Goal: Task Accomplishment & Management: Manage account settings

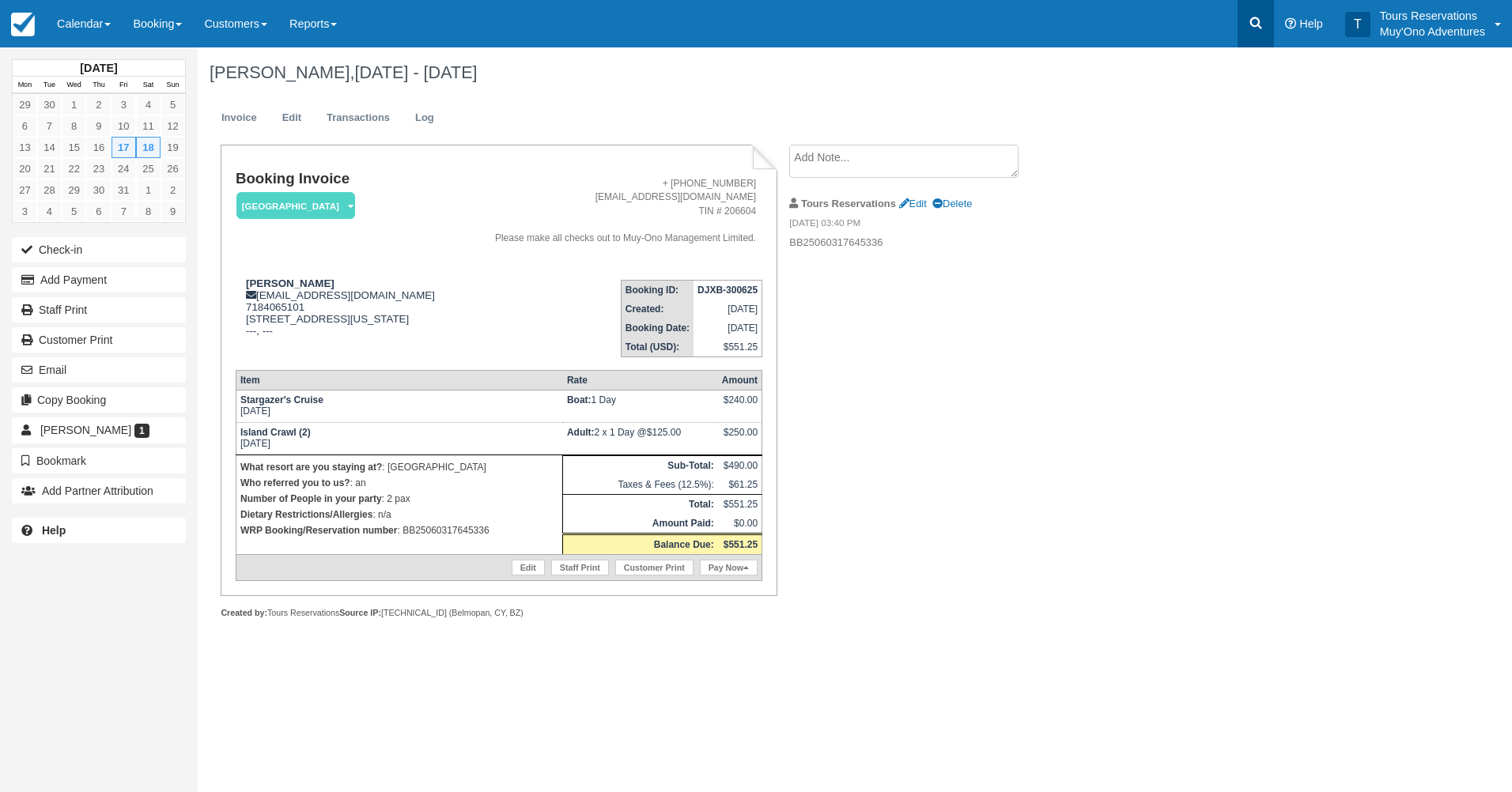
click at [1250, 34] on link at bounding box center [1256, 23] width 37 height 47
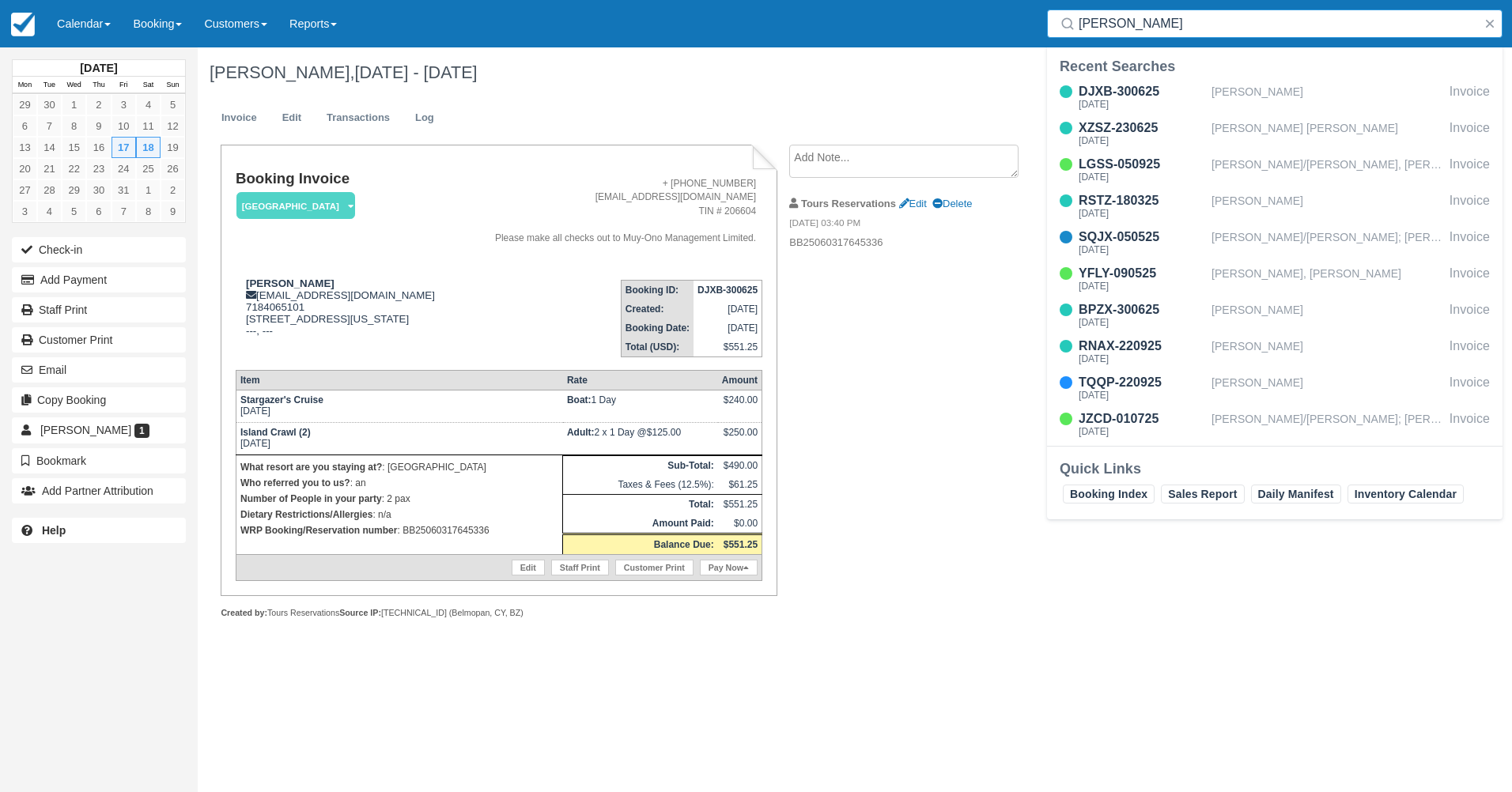
type input "Brittany von Lindern"
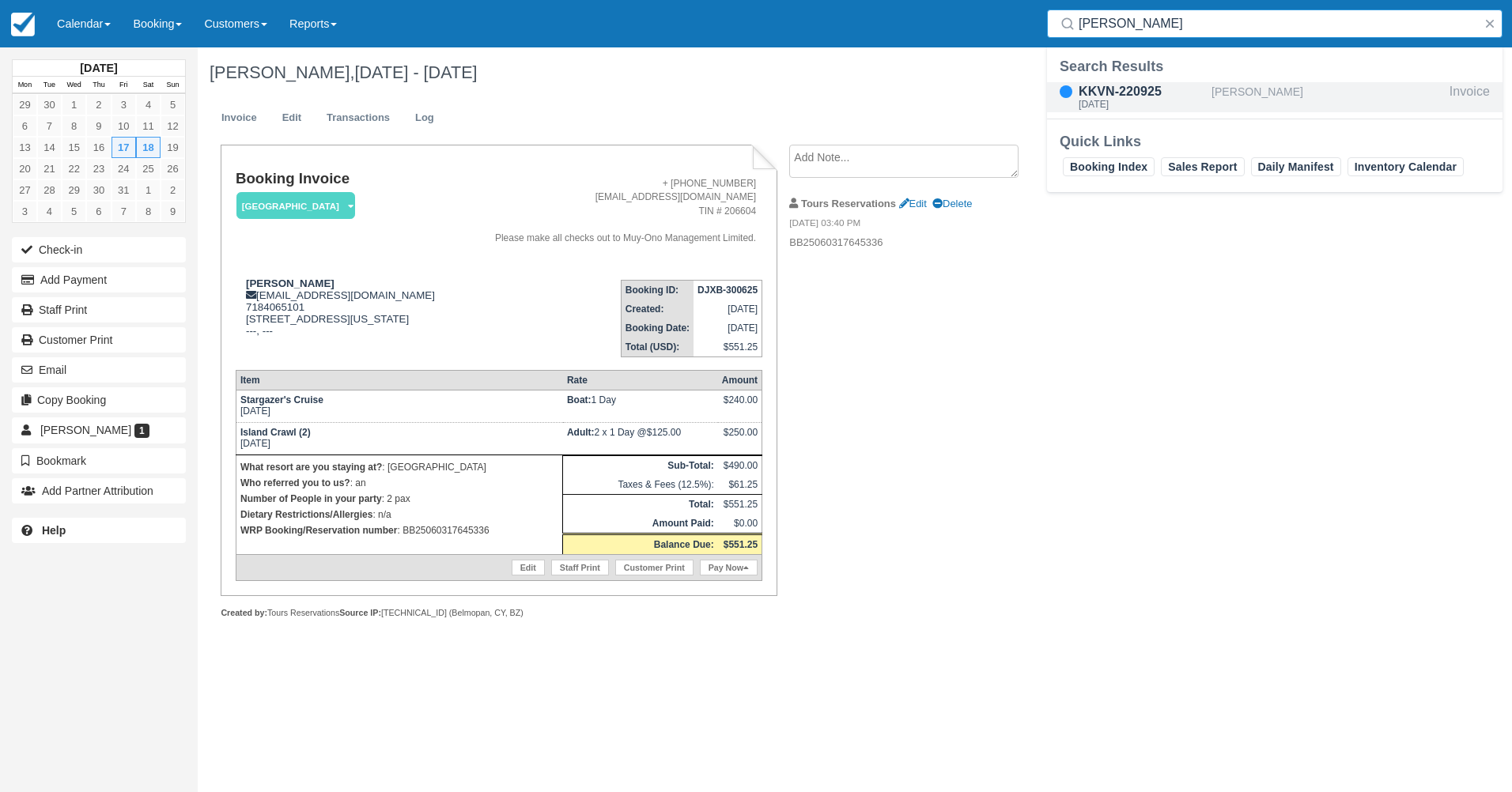
click at [1150, 92] on div "KKVN-220925" at bounding box center [1141, 91] width 126 height 19
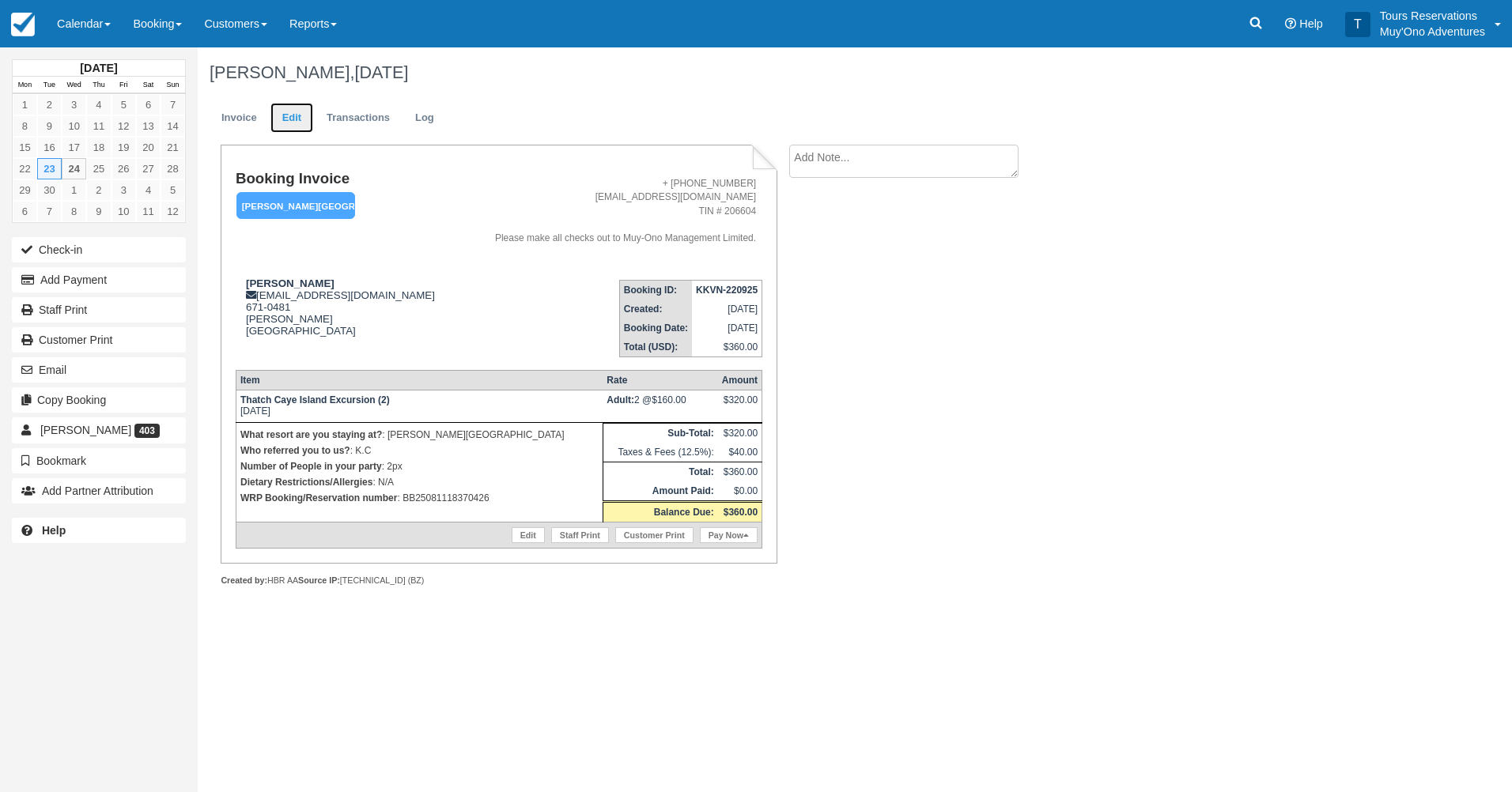
click at [300, 117] on link "Edit" at bounding box center [292, 118] width 42 height 31
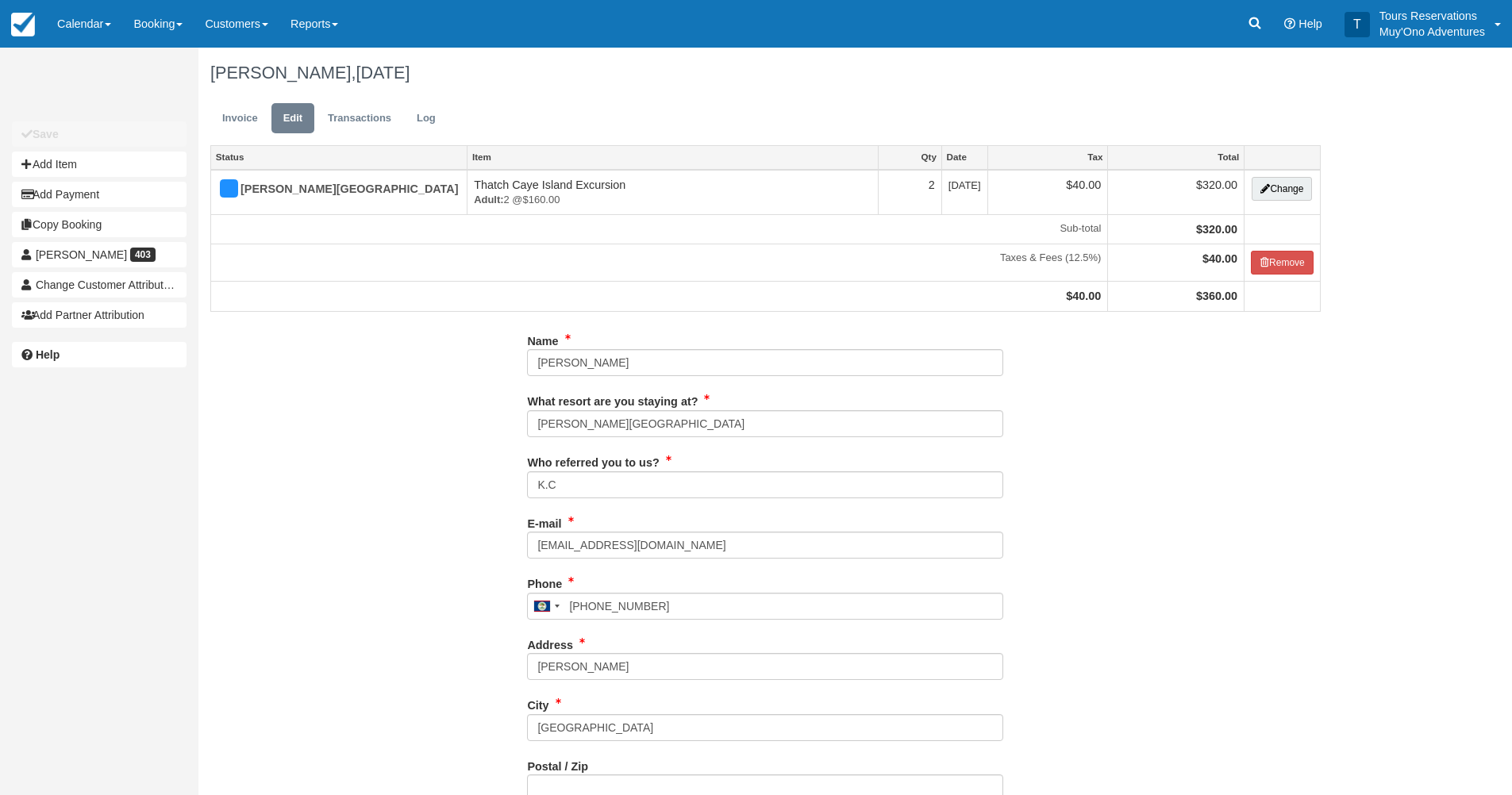
type input "671-0481"
click at [87, 156] on button "Add Item" at bounding box center [99, 164] width 175 height 25
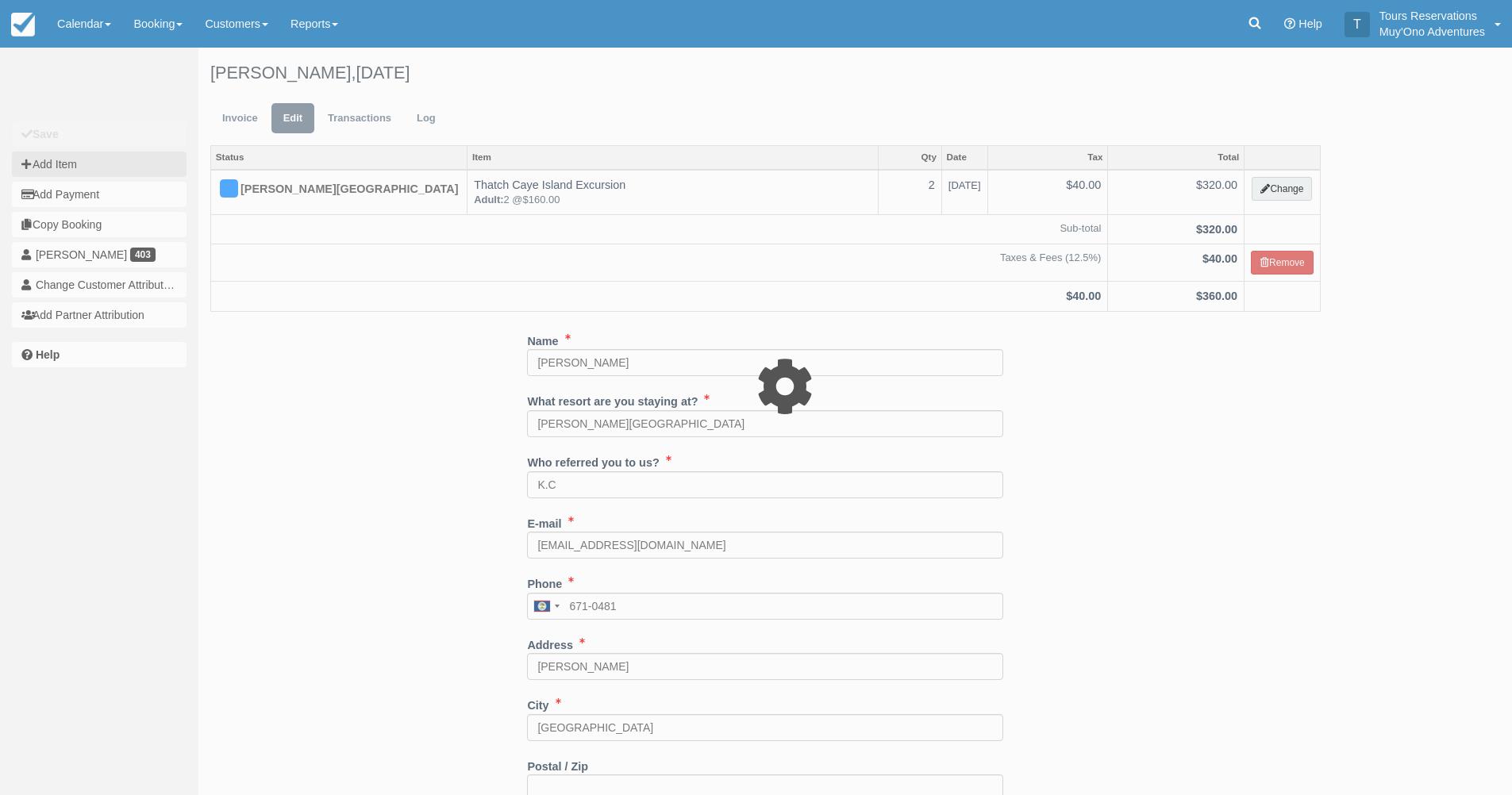
type input "0.00"
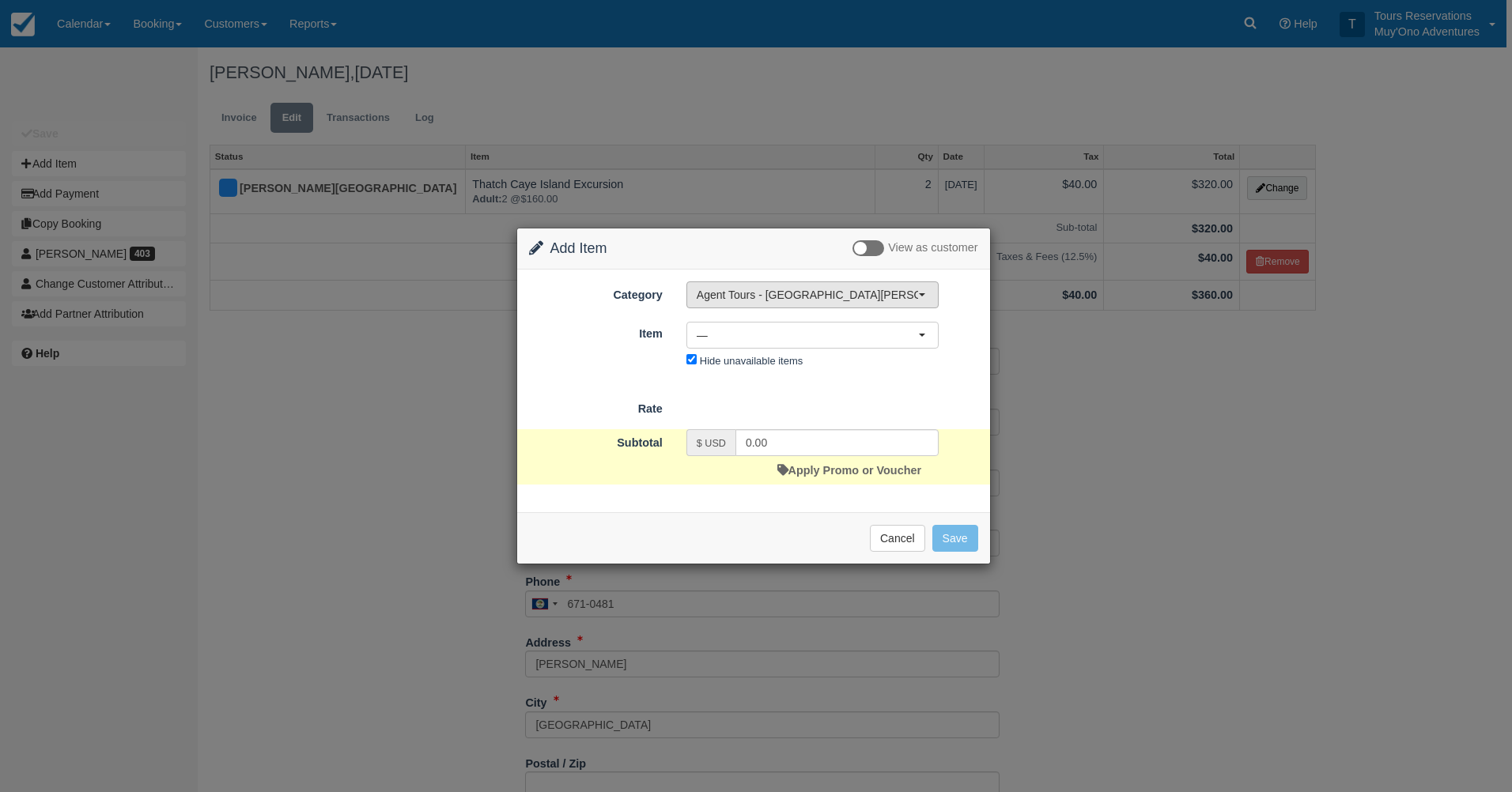
click at [756, 286] on button "Agent Tours - [GEOGRAPHIC_DATA][PERSON_NAME] Caulker/[GEOGRAPHIC_DATA] City Tou…" at bounding box center [812, 294] width 252 height 27
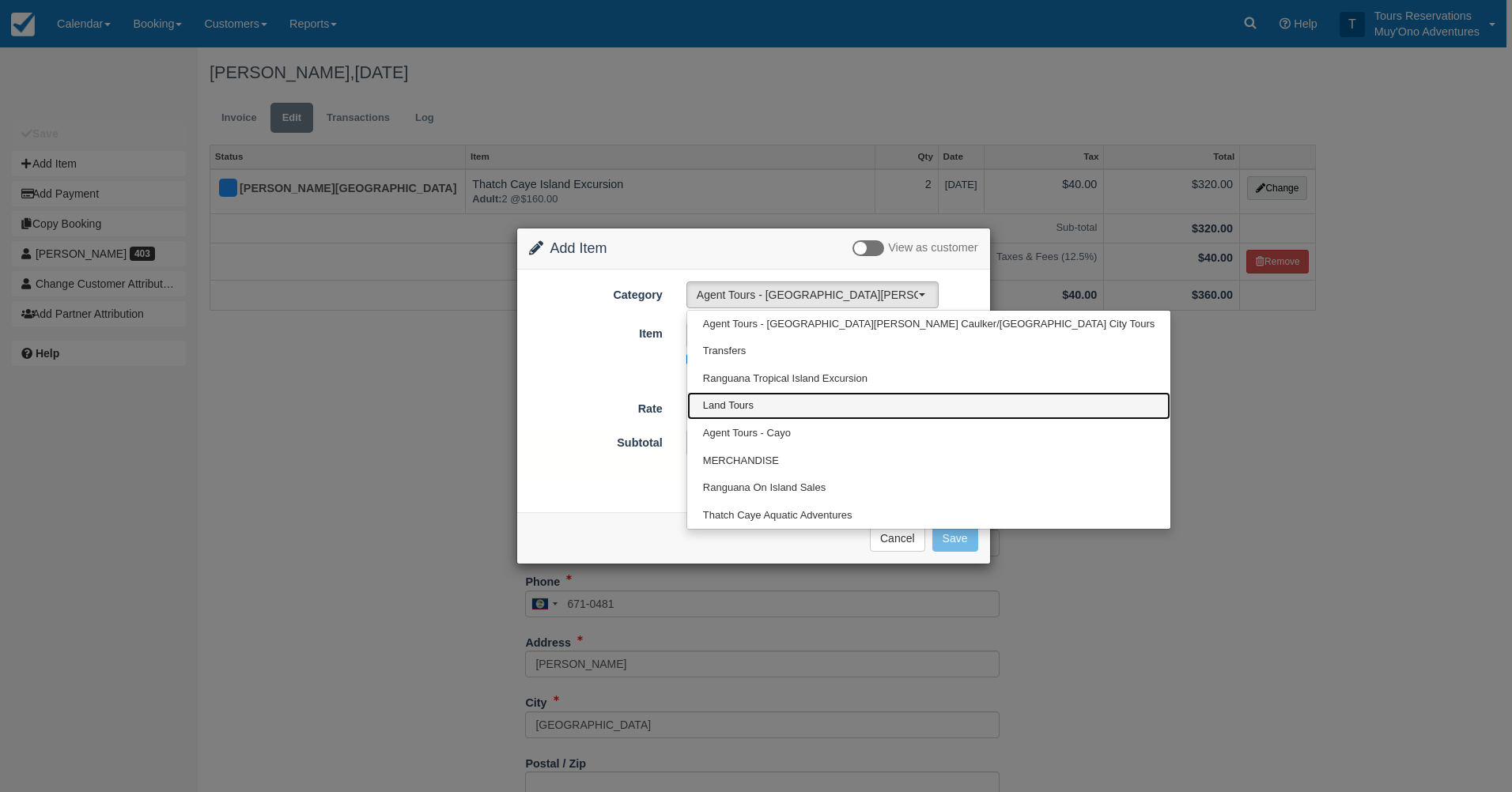
click at [762, 404] on link "Land Tours" at bounding box center [929, 406] width 483 height 28
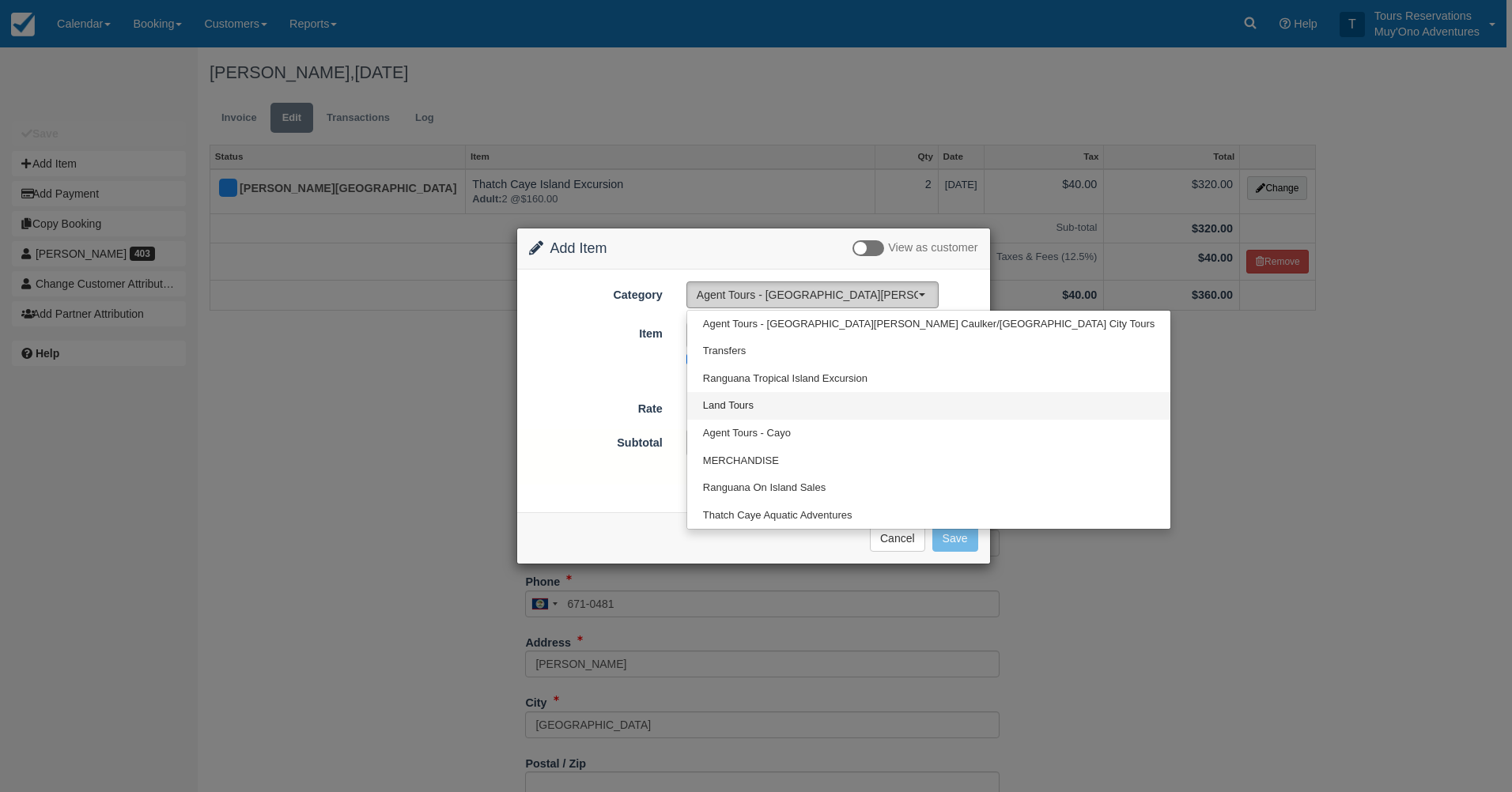
select select "15"
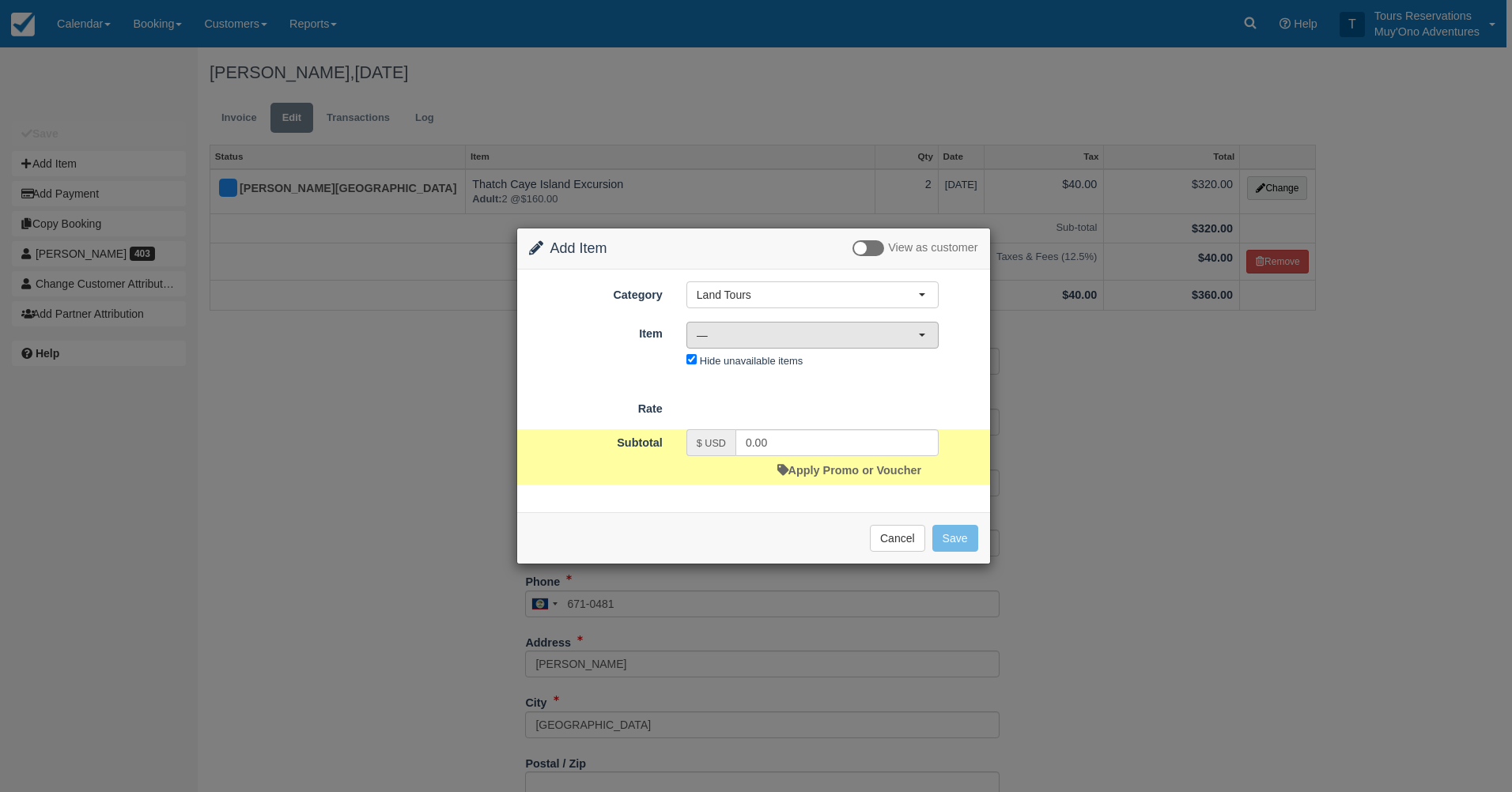
click at [757, 335] on span "—" at bounding box center [807, 335] width 221 height 15
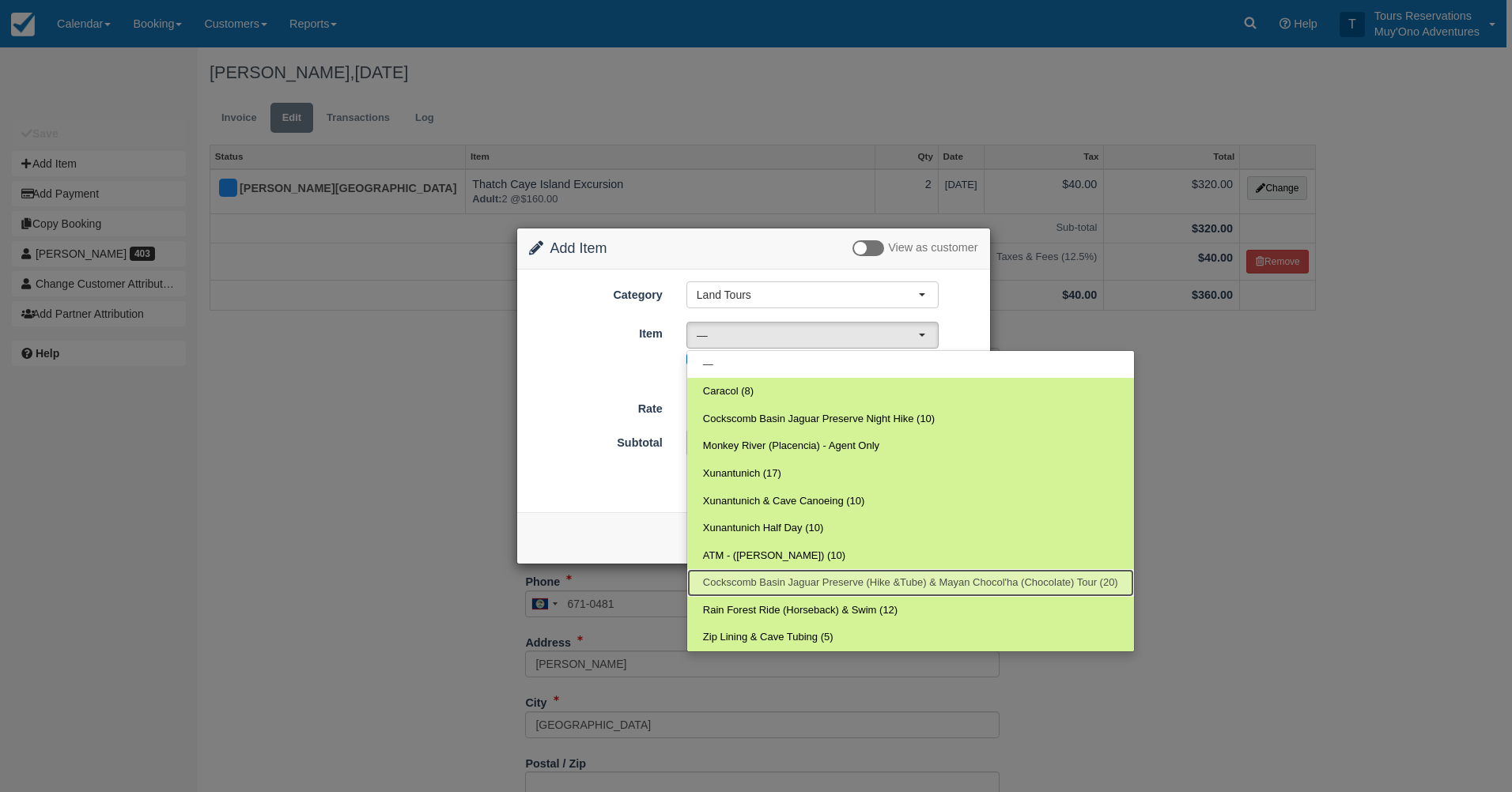
click at [751, 583] on span "Cockscomb Basin Jaguar Preserve (Hike &Tube) & Mayan Chocol'ha (Chocolate) Tour…" at bounding box center [910, 583] width 415 height 15
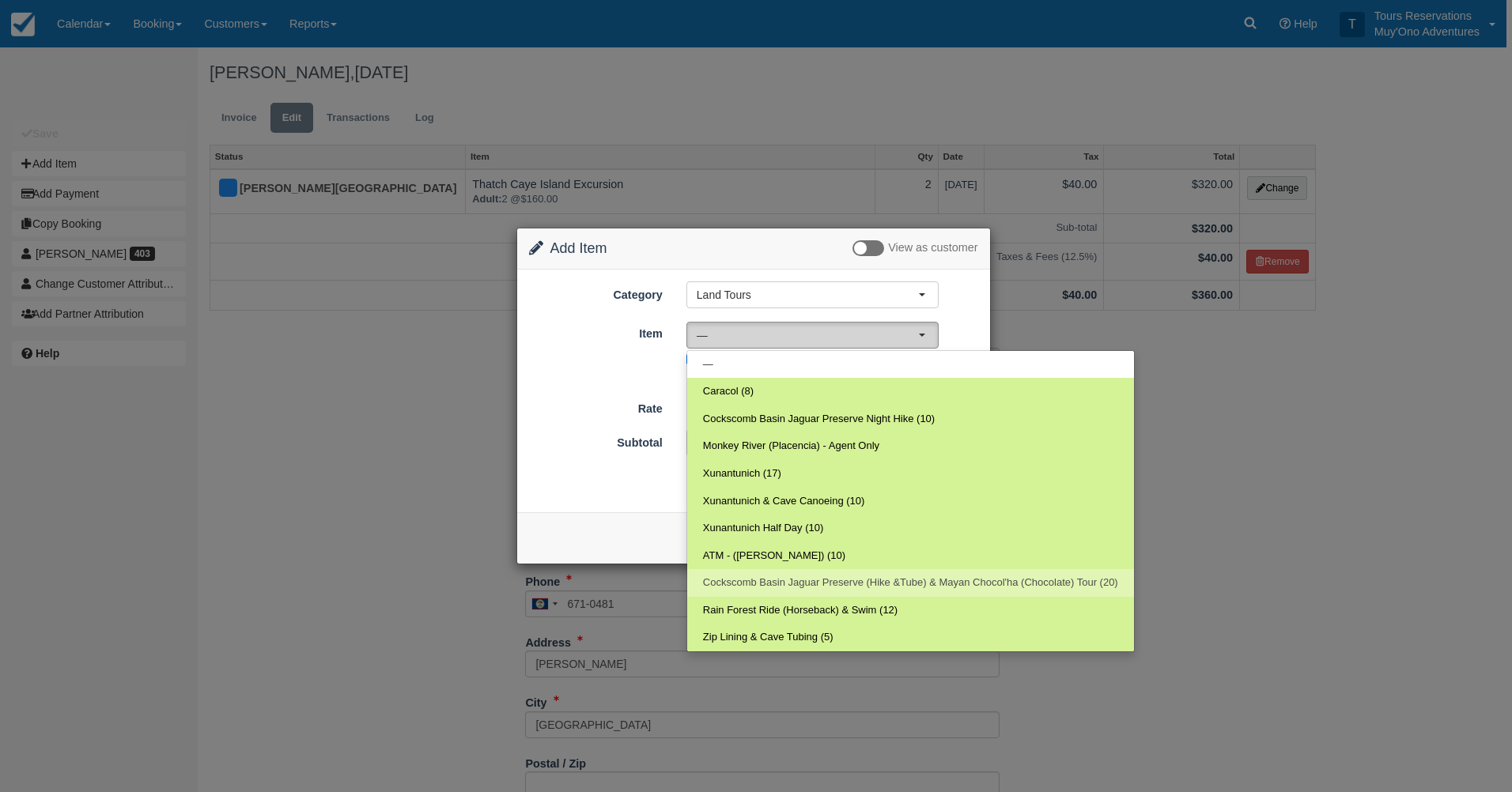
select select "36"
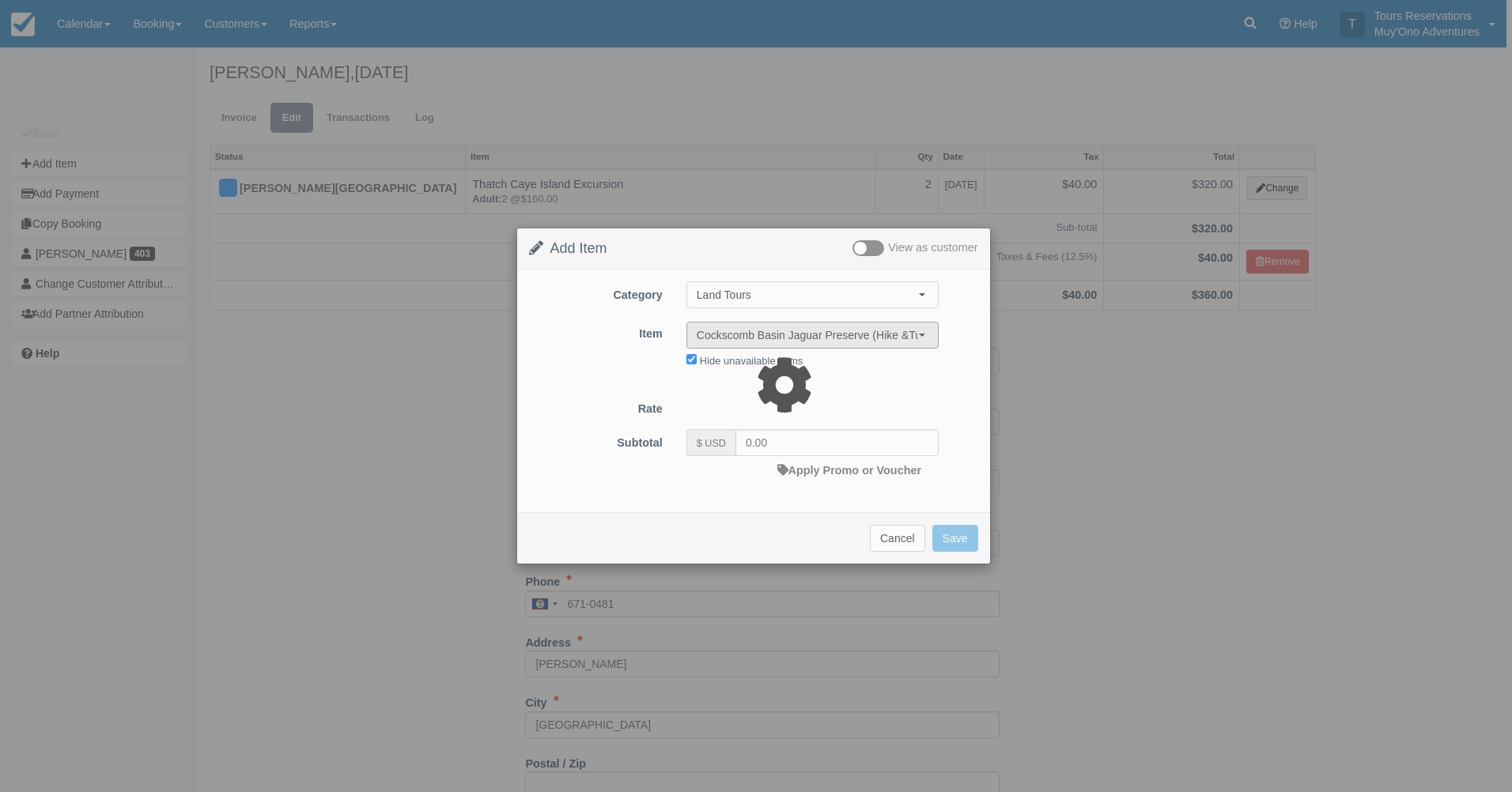
type input "225.00"
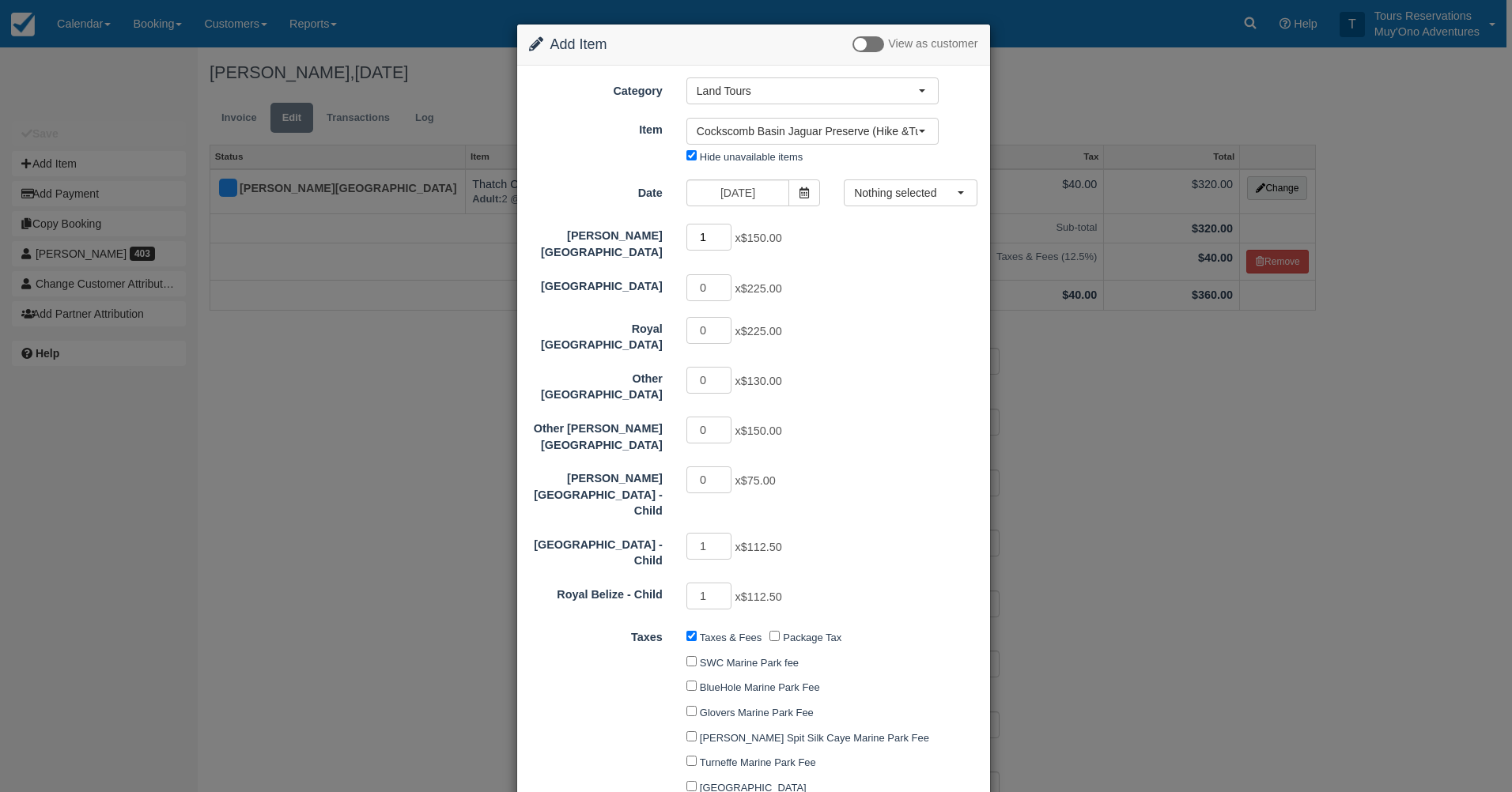
click at [722, 236] on input "1" at bounding box center [709, 238] width 46 height 27
type input "2"
click at [722, 236] on input "2" at bounding box center [709, 238] width 46 height 27
type input "525.00"
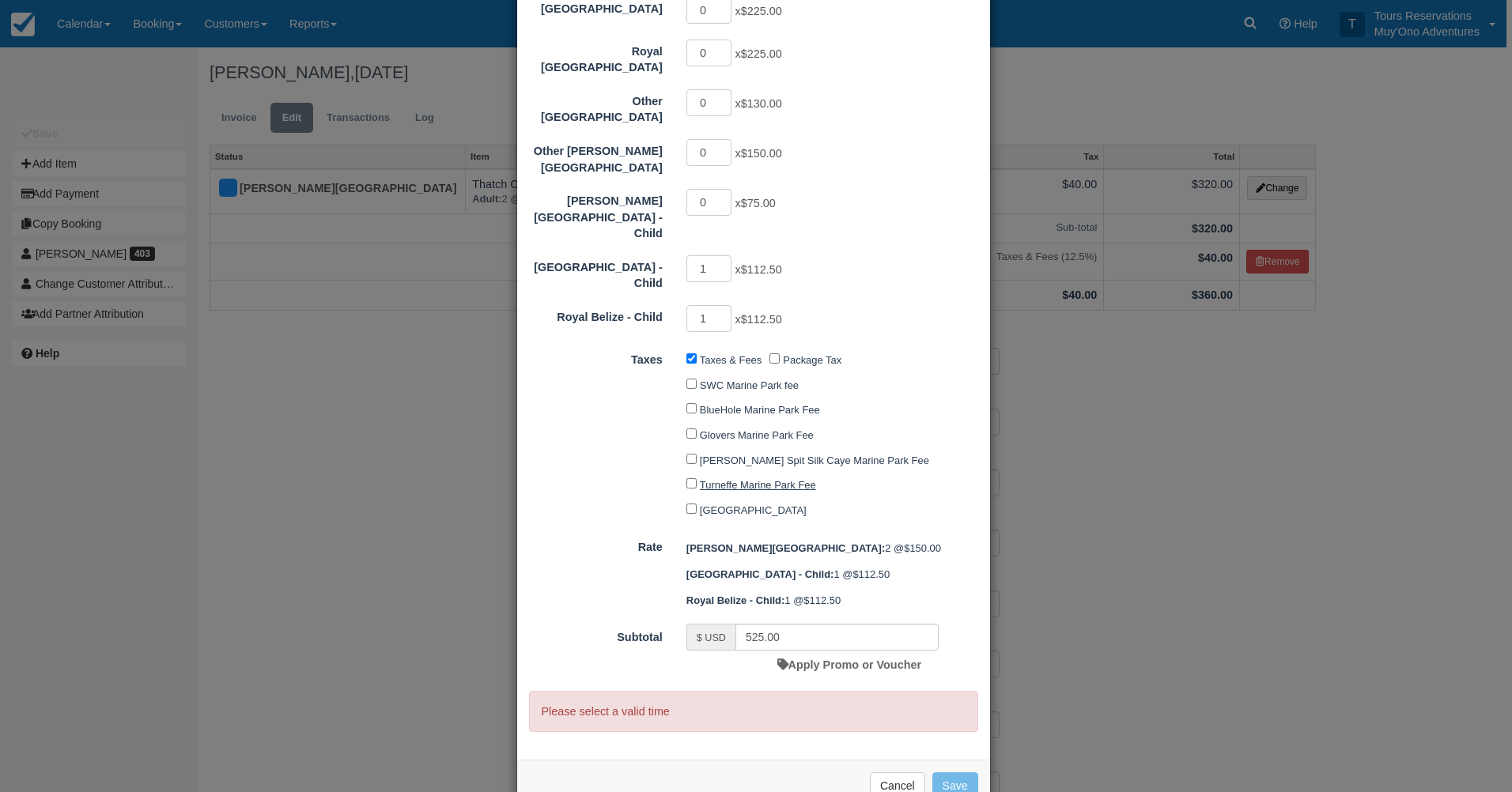
scroll to position [291, 0]
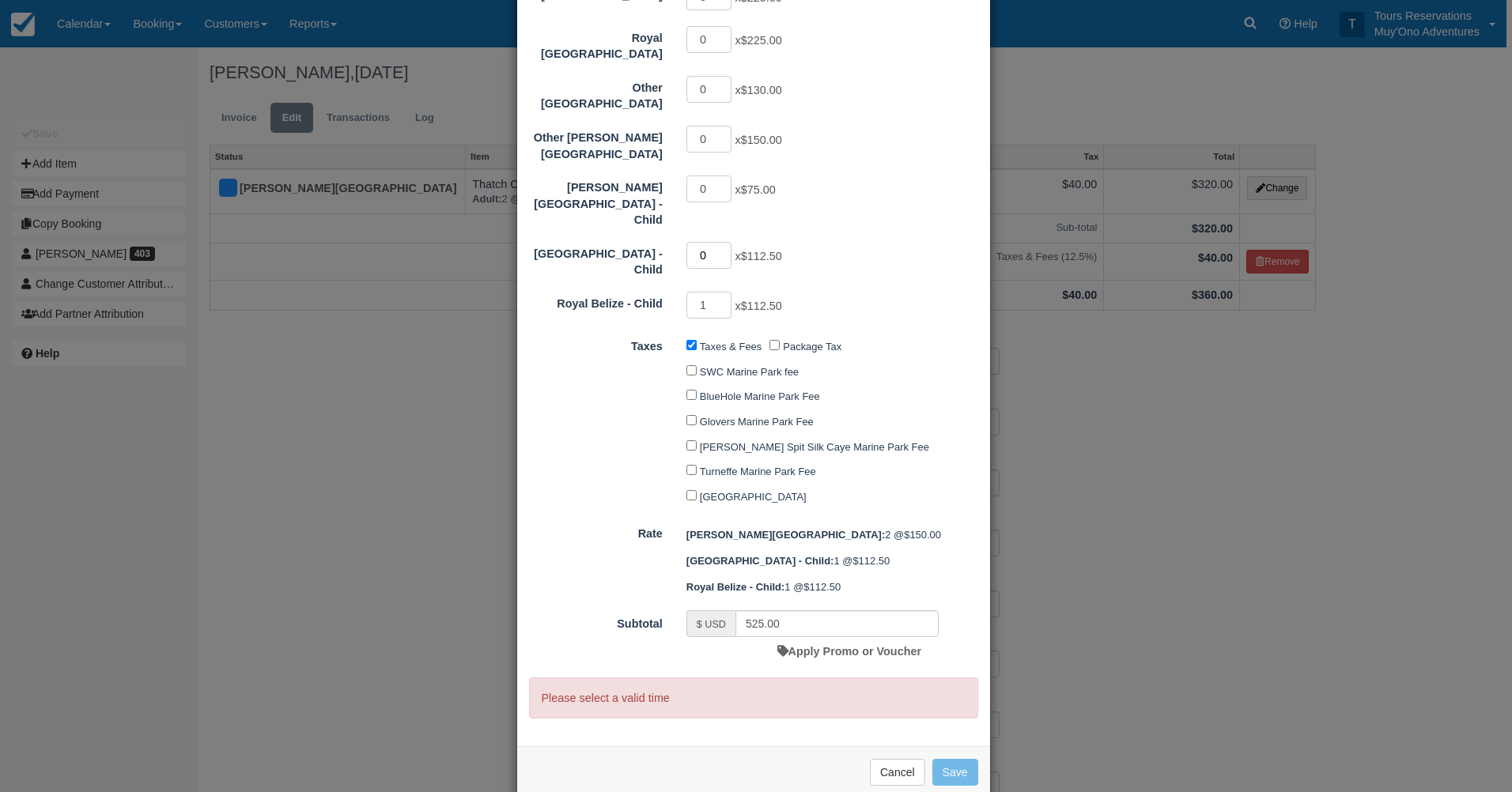
type input "0"
click at [722, 242] on input "0" at bounding box center [709, 255] width 46 height 27
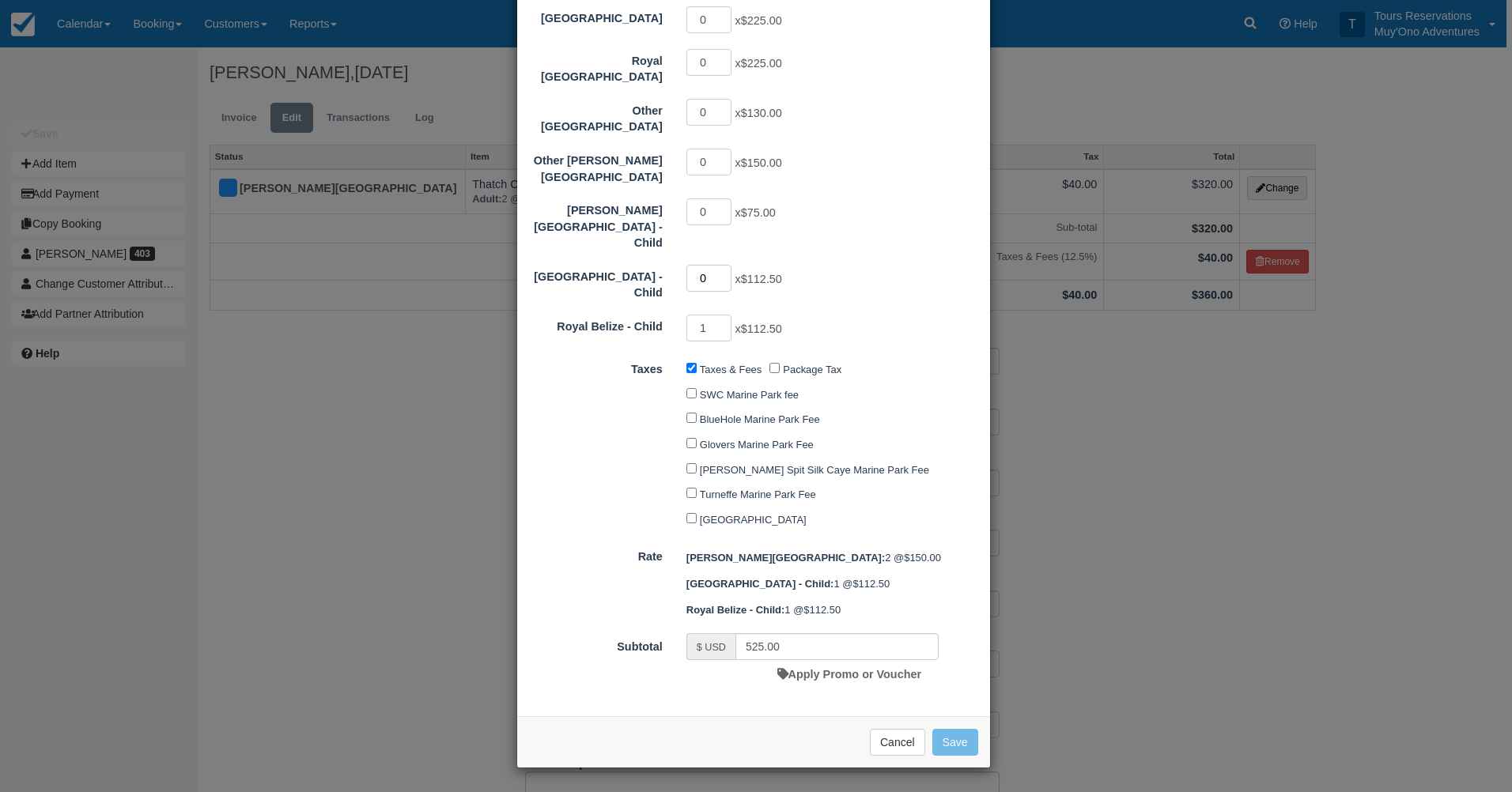
scroll to position [237, 0]
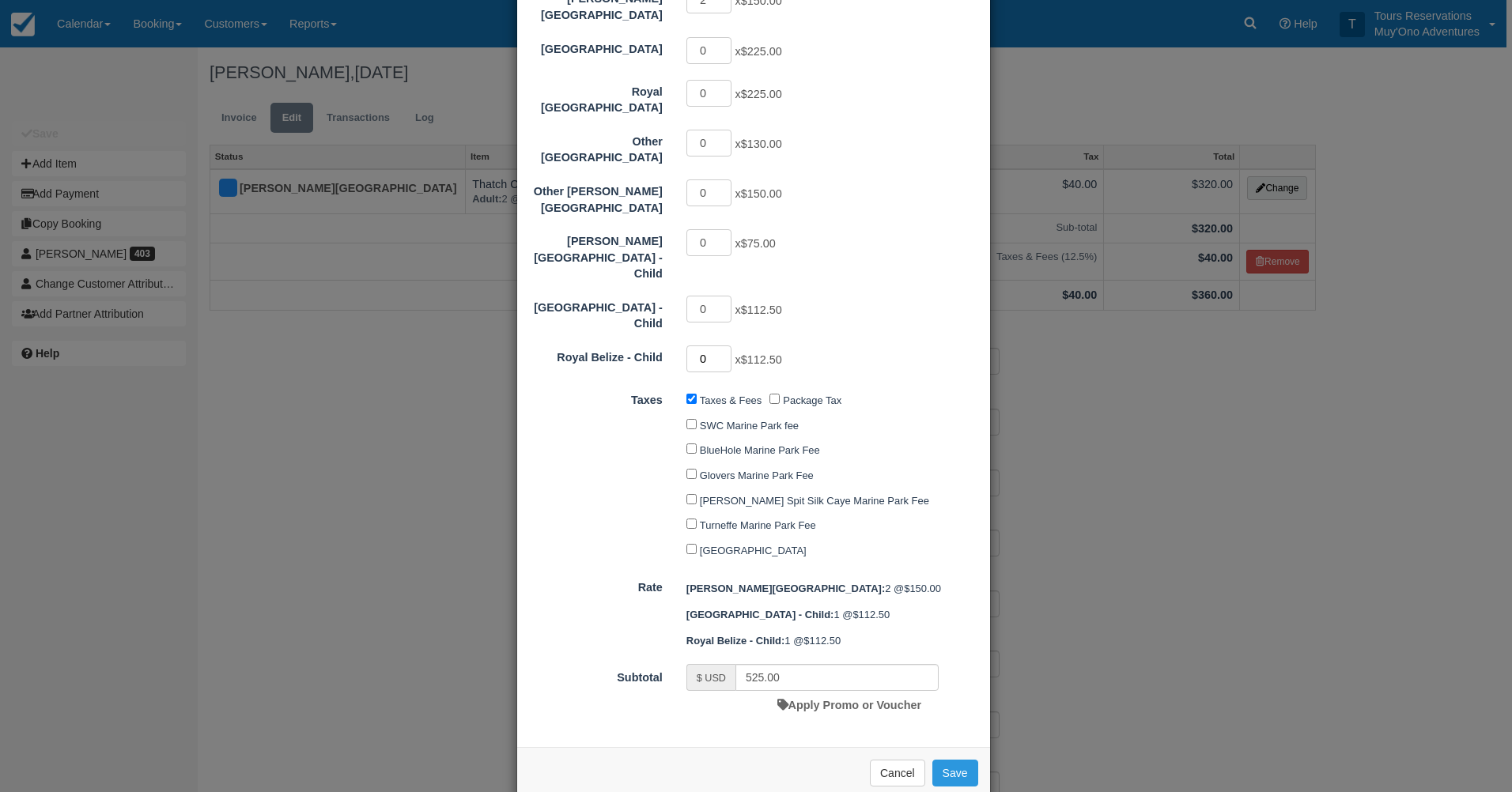
type input "0"
click at [719, 345] on input "0" at bounding box center [709, 359] width 46 height 27
click at [889, 489] on div "Gladden Spit Silk Caye Marine Park Fee" at bounding box center [811, 501] width 250 height 25
type input "300.00"
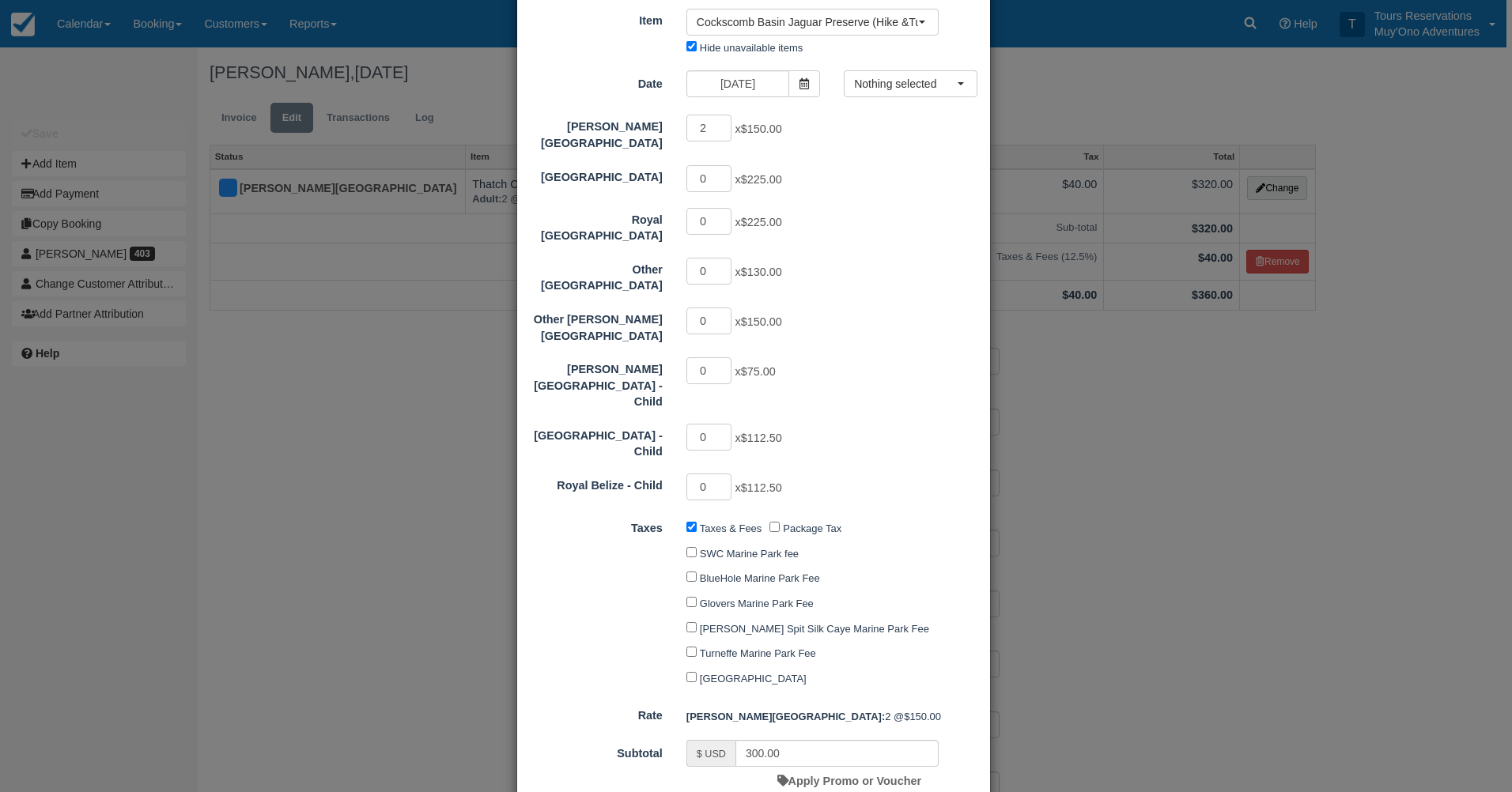
scroll to position [0, 0]
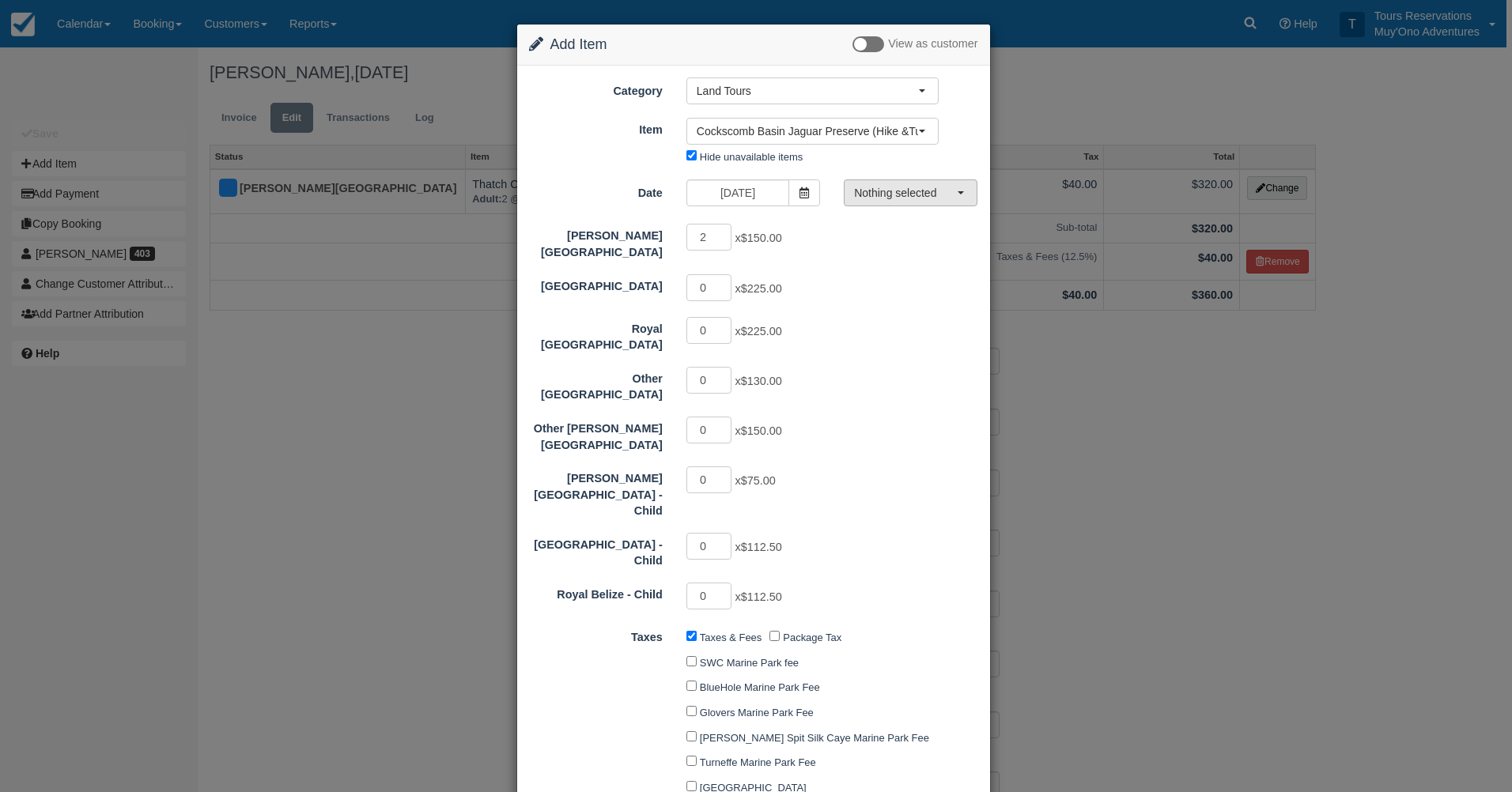
click at [870, 195] on span "Nothing selected" at bounding box center [905, 192] width 103 height 15
click at [876, 213] on link "08:00 AM - 03:30 PM" at bounding box center [908, 222] width 132 height 28
select select "0"
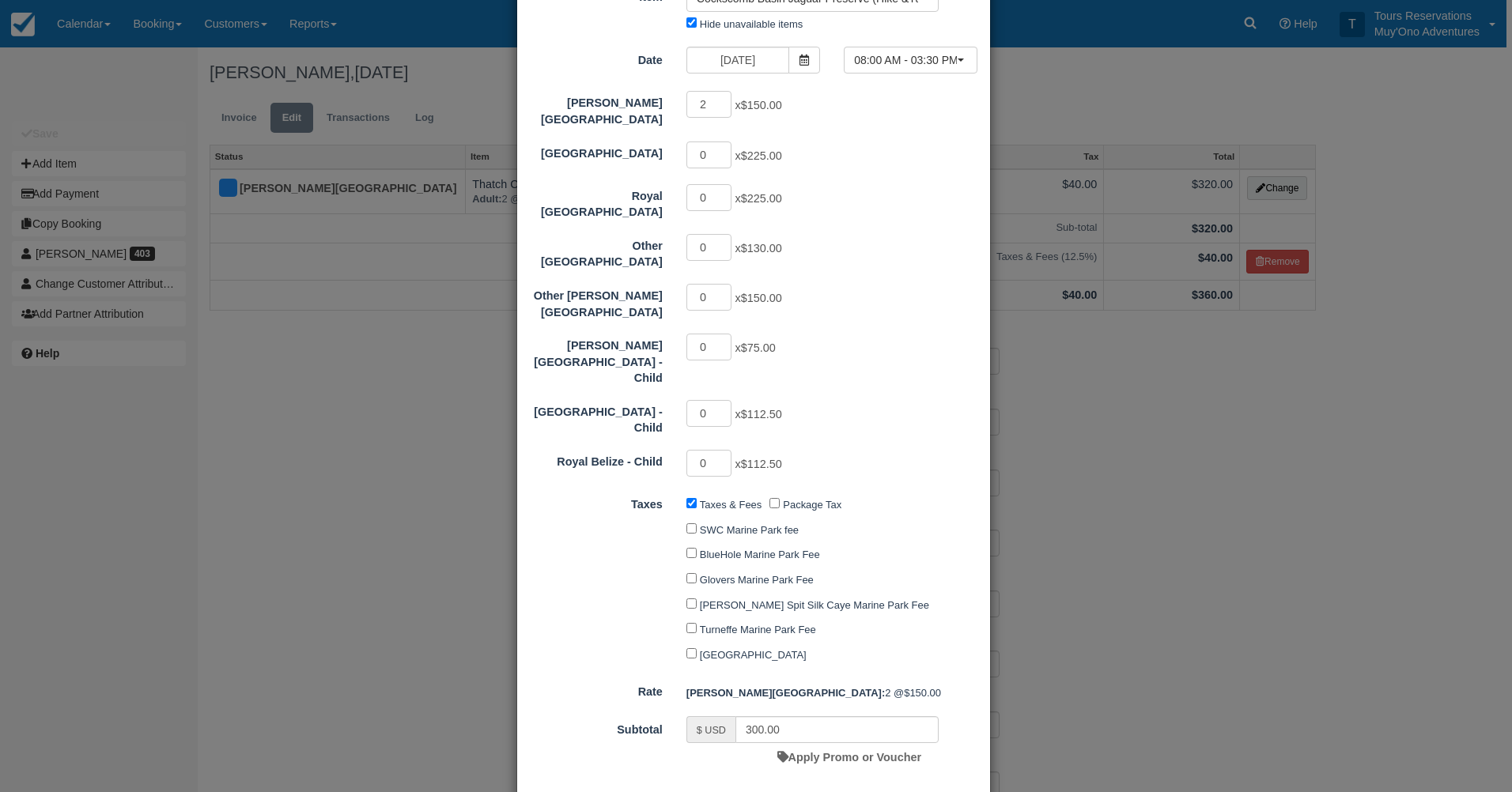
scroll to position [185, 0]
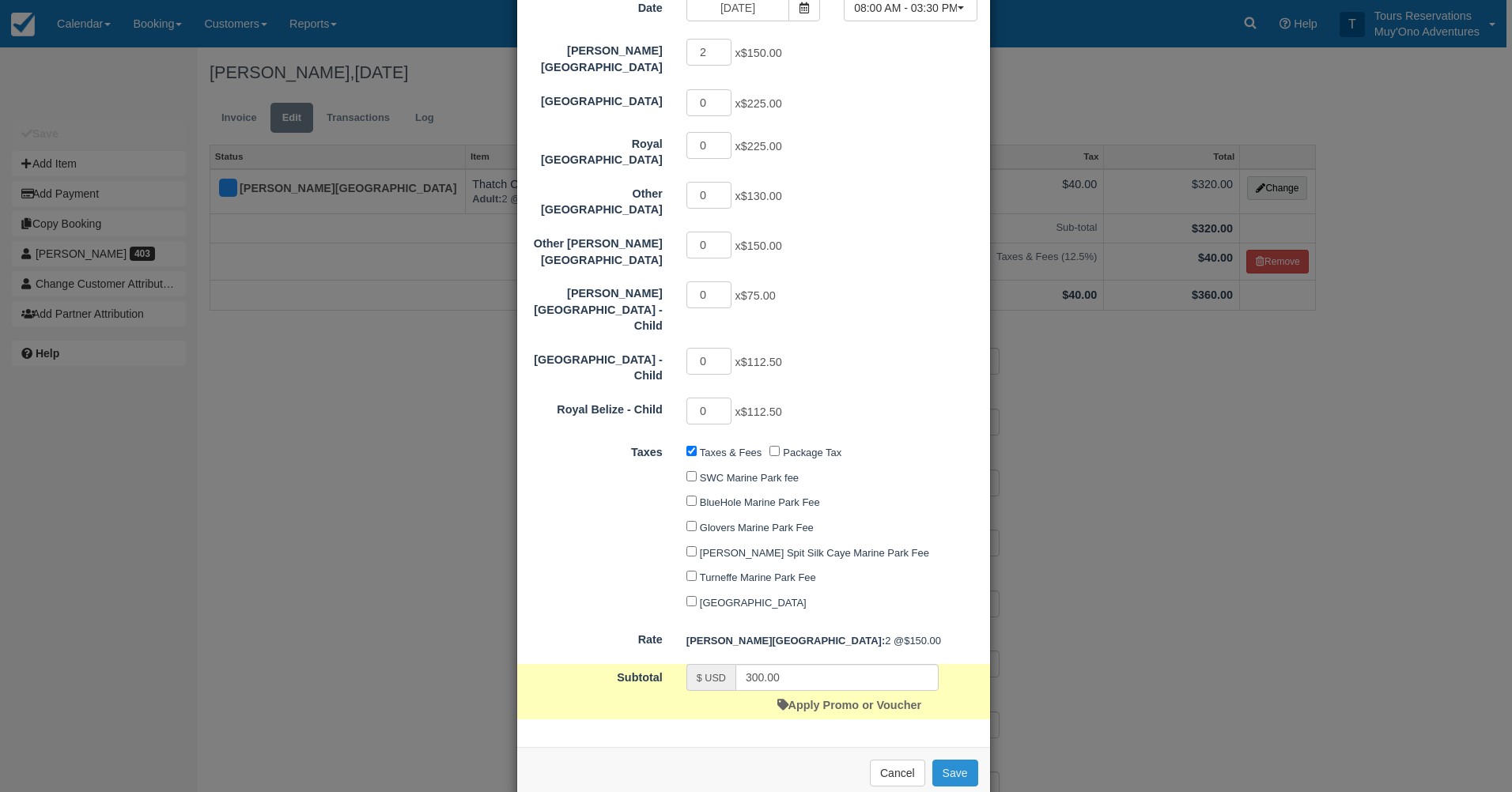
click at [938, 760] on button "Save" at bounding box center [956, 774] width 46 height 27
checkbox input "false"
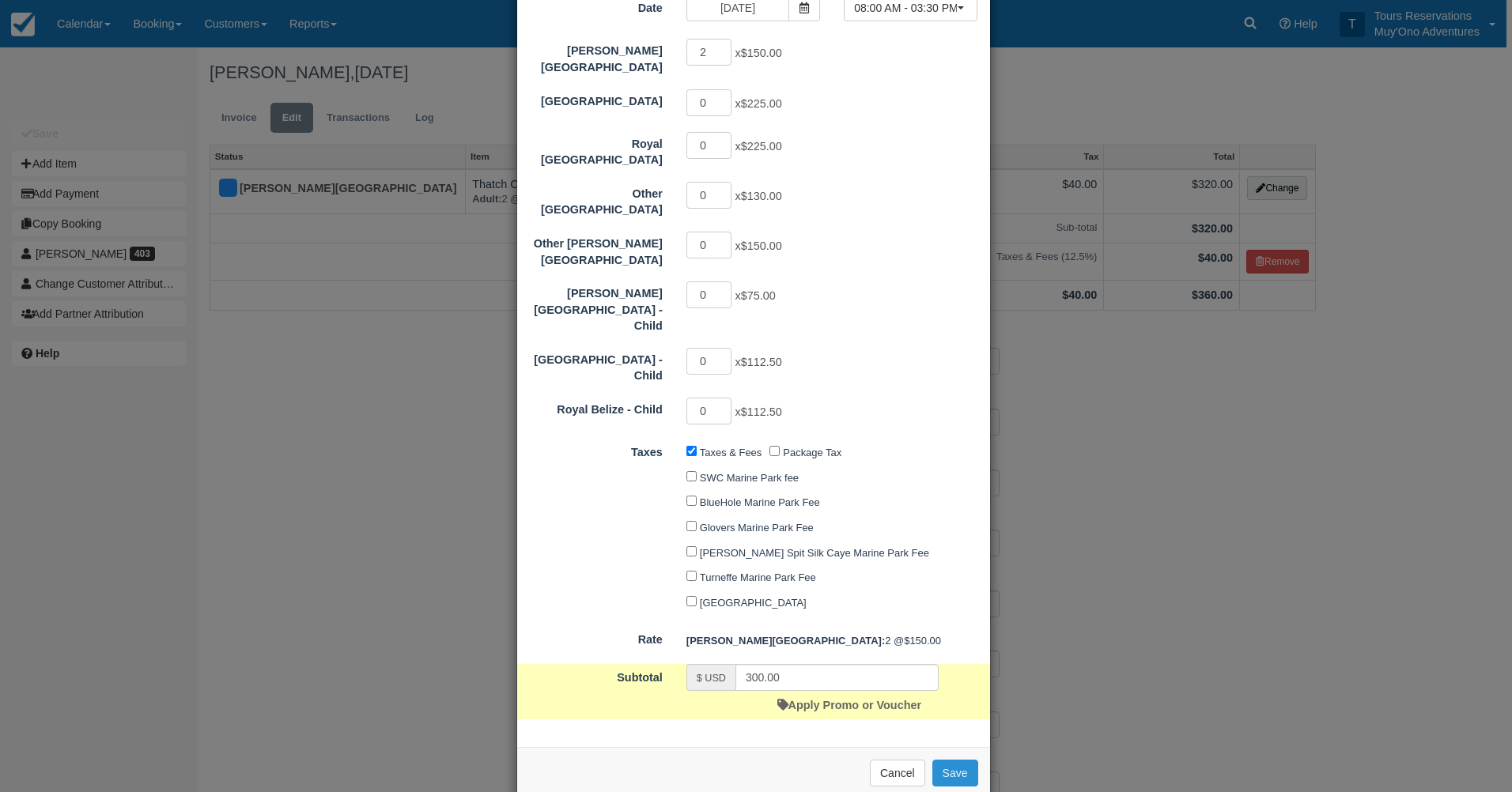
checkbox input "false"
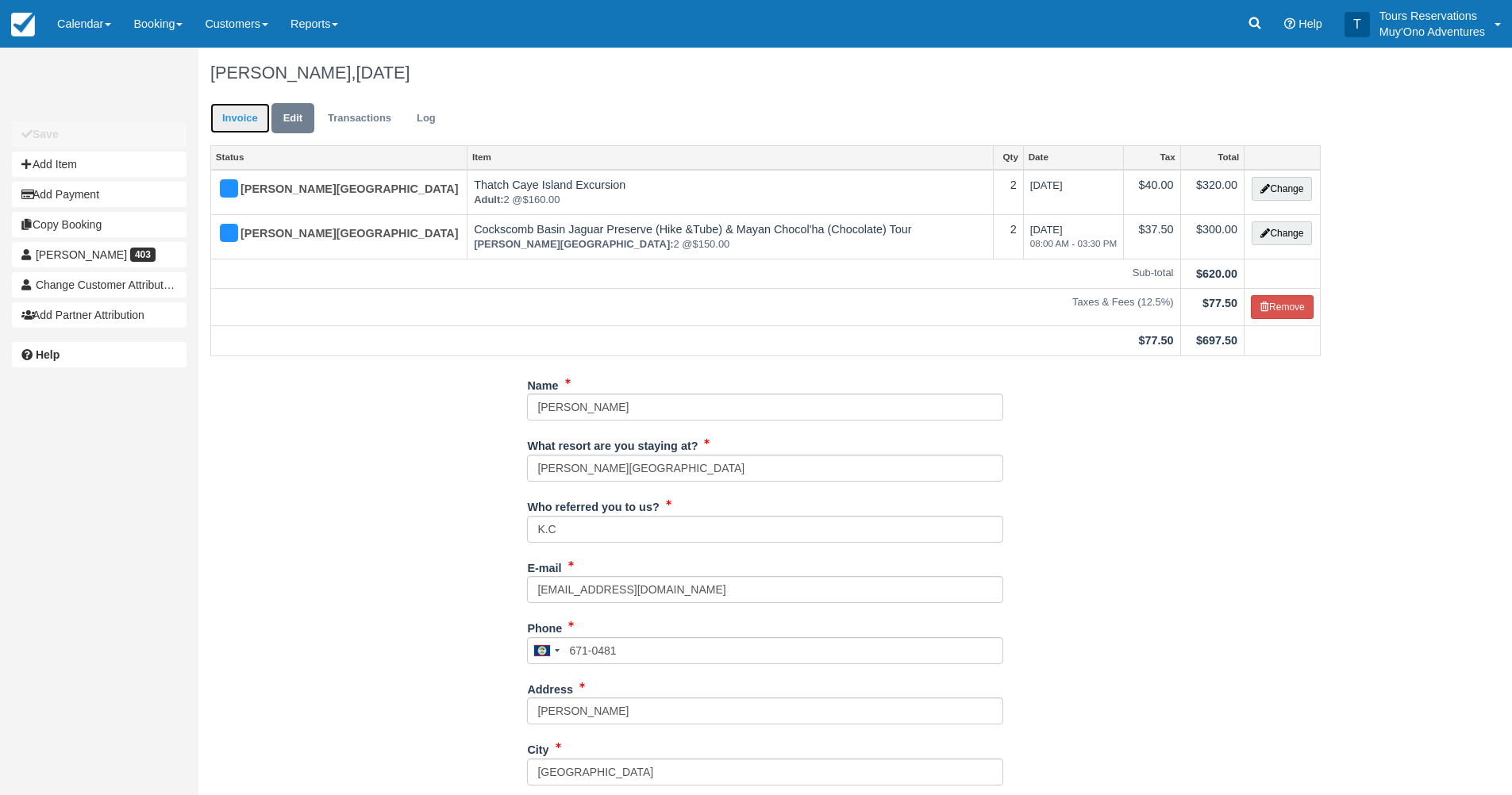
click at [250, 118] on link "Invoice" at bounding box center [241, 119] width 60 height 31
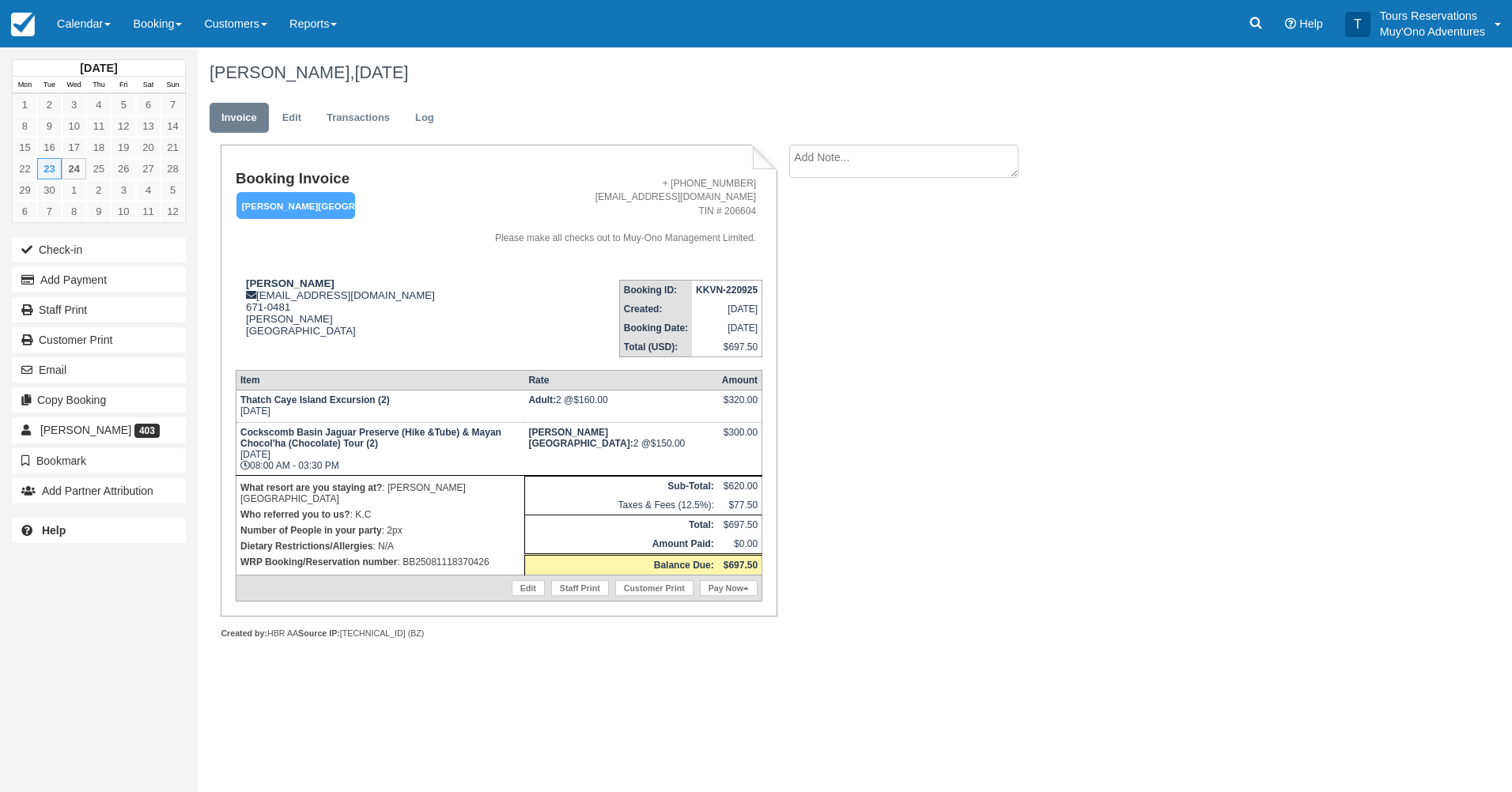
click at [712, 282] on td "KKVN-220925" at bounding box center [727, 290] width 70 height 20
click at [713, 283] on td "KKVN-220925" at bounding box center [727, 290] width 70 height 20
click at [714, 286] on strong "KKVN-220925" at bounding box center [727, 291] width 62 height 12
